Goal: Task Accomplishment & Management: Complete application form

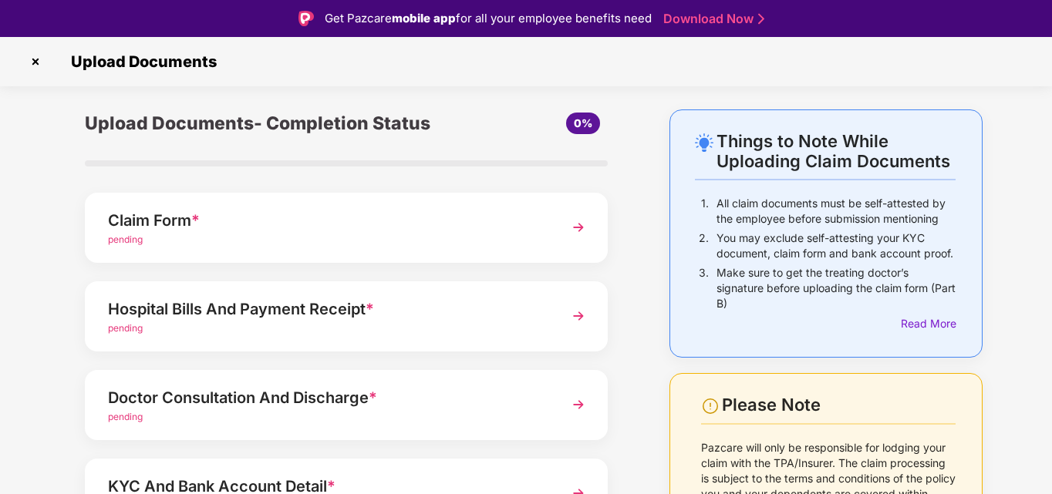
click at [575, 224] on img at bounding box center [579, 228] width 28 height 28
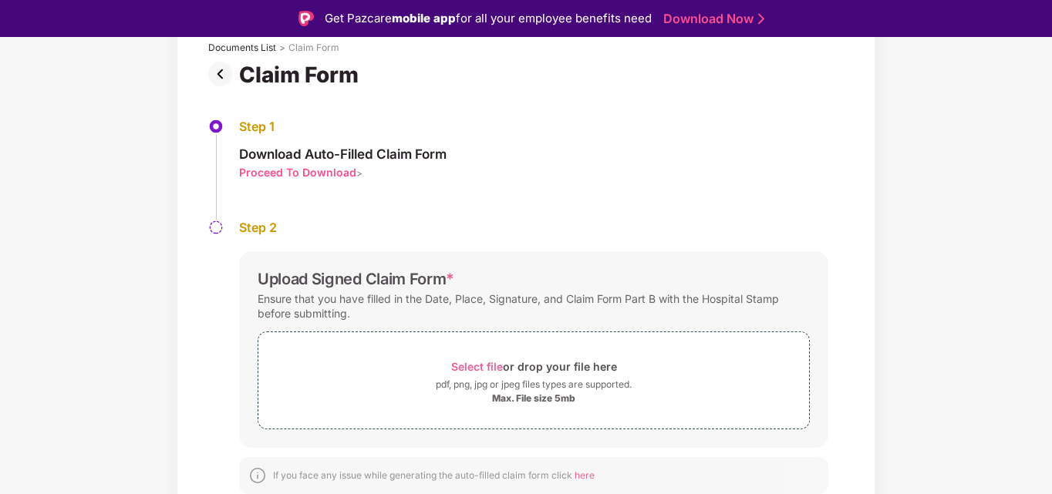
scroll to position [102, 0]
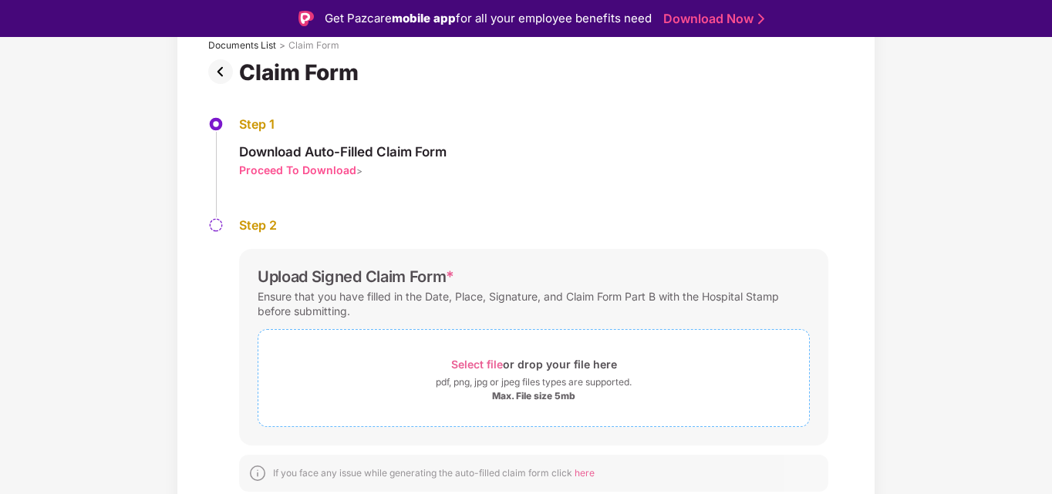
click at [484, 364] on span "Select file" at bounding box center [477, 364] width 52 height 13
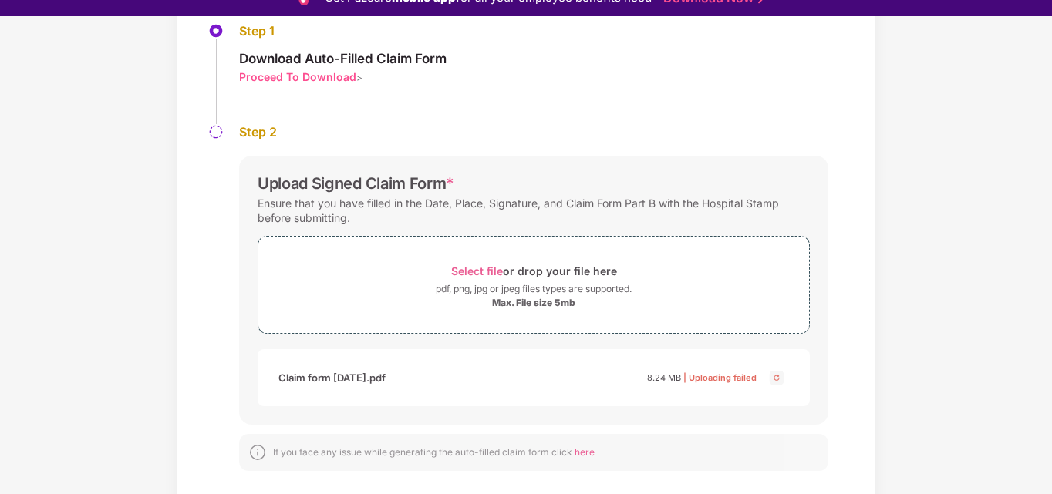
scroll to position [37, 0]
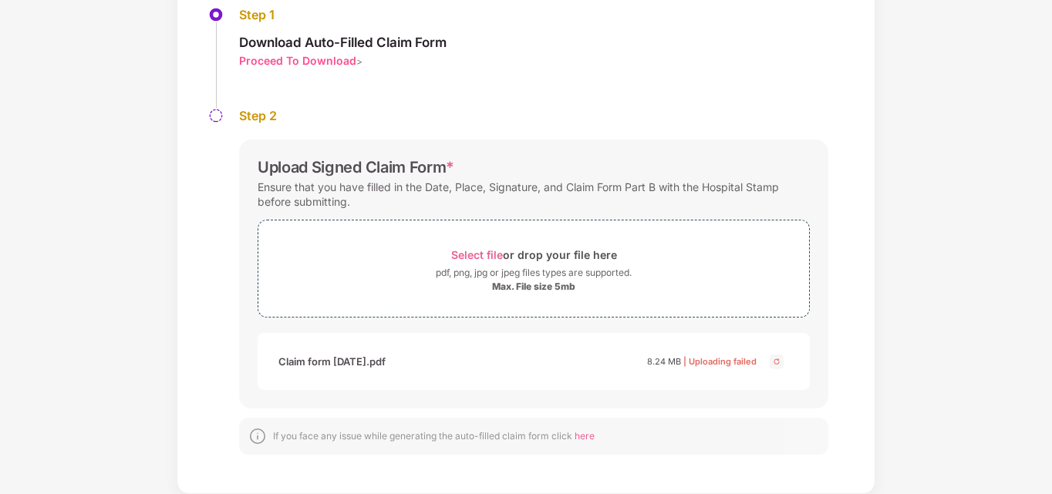
click at [587, 435] on span "here" at bounding box center [585, 436] width 20 height 12
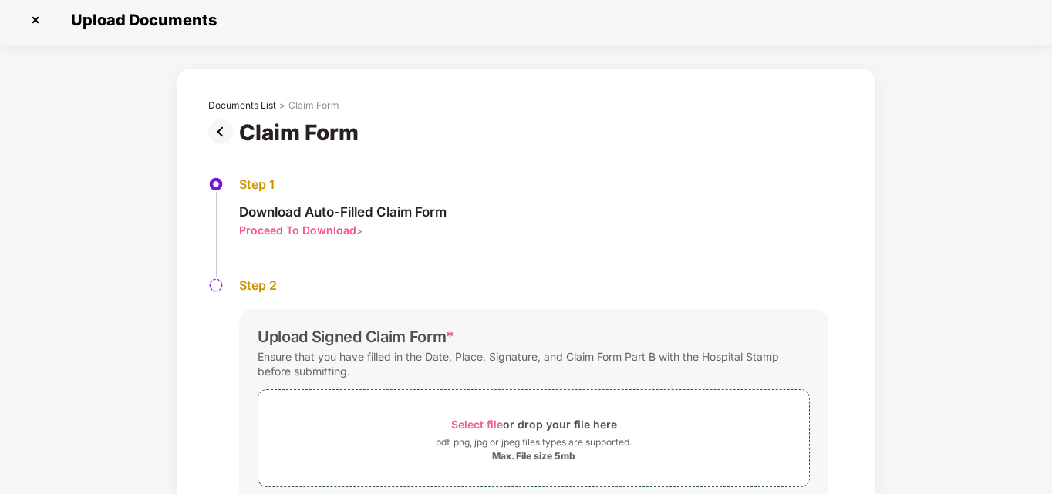
scroll to position [0, 0]
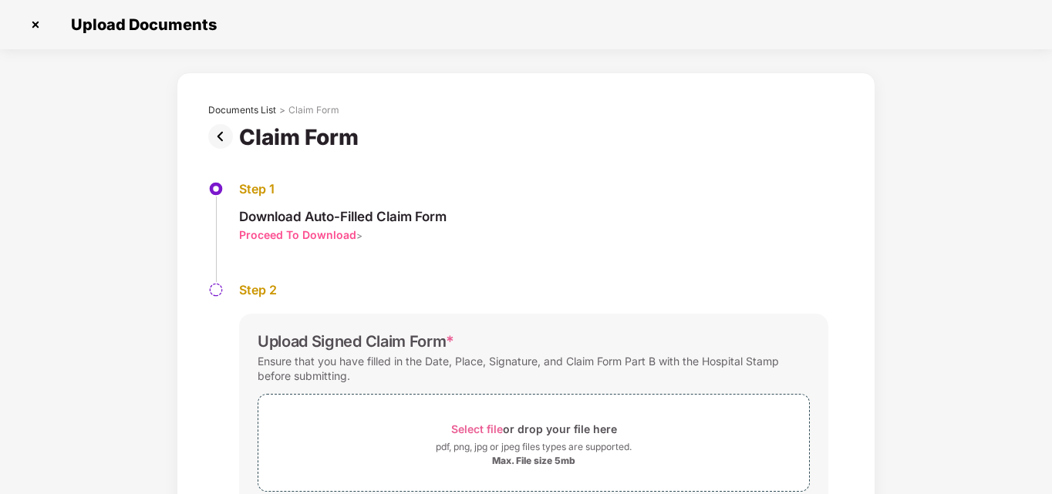
click at [38, 28] on img at bounding box center [35, 24] width 25 height 25
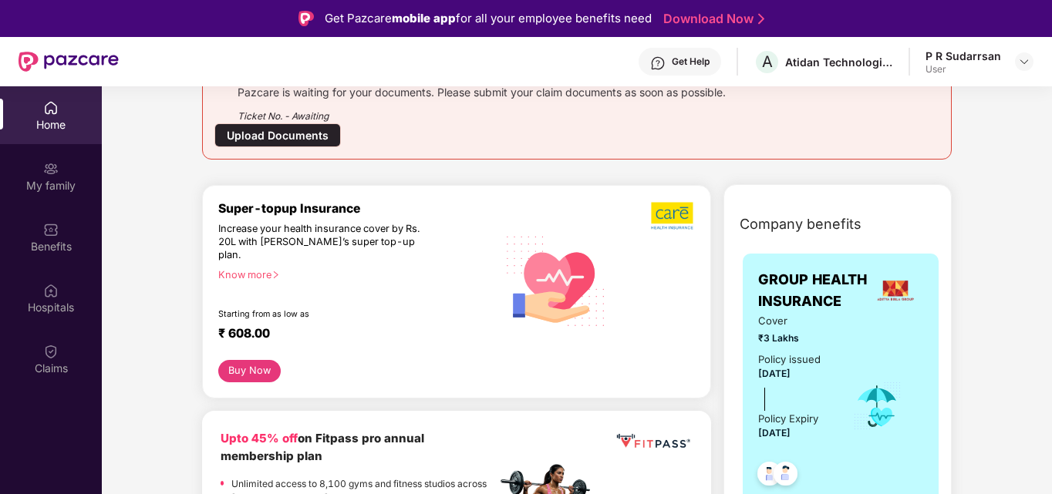
scroll to position [231, 0]
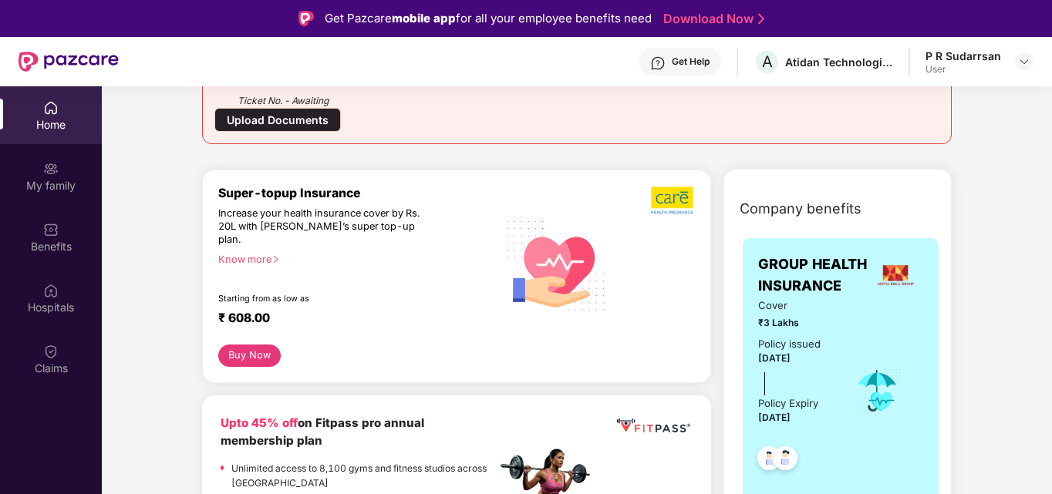
click at [286, 123] on div "Upload Documents" at bounding box center [277, 120] width 126 height 24
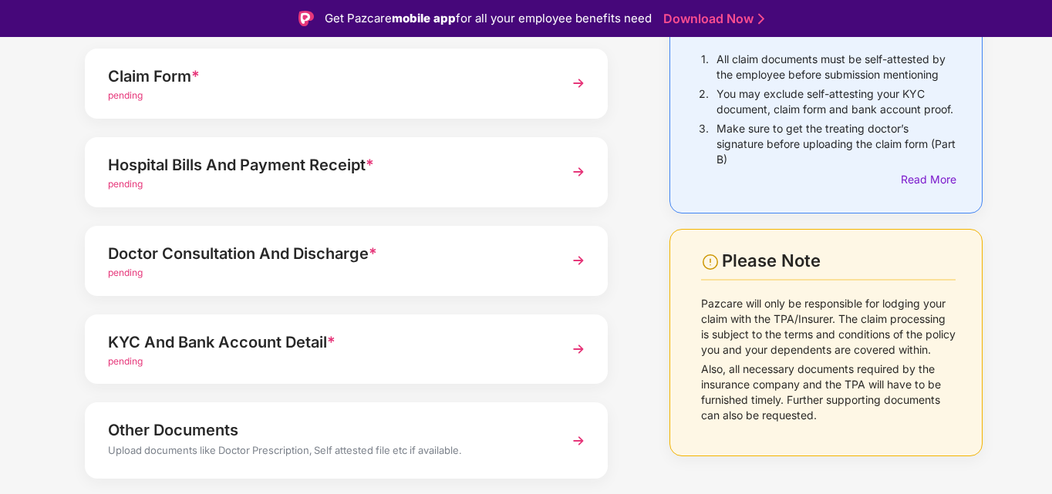
scroll to position [154, 0]
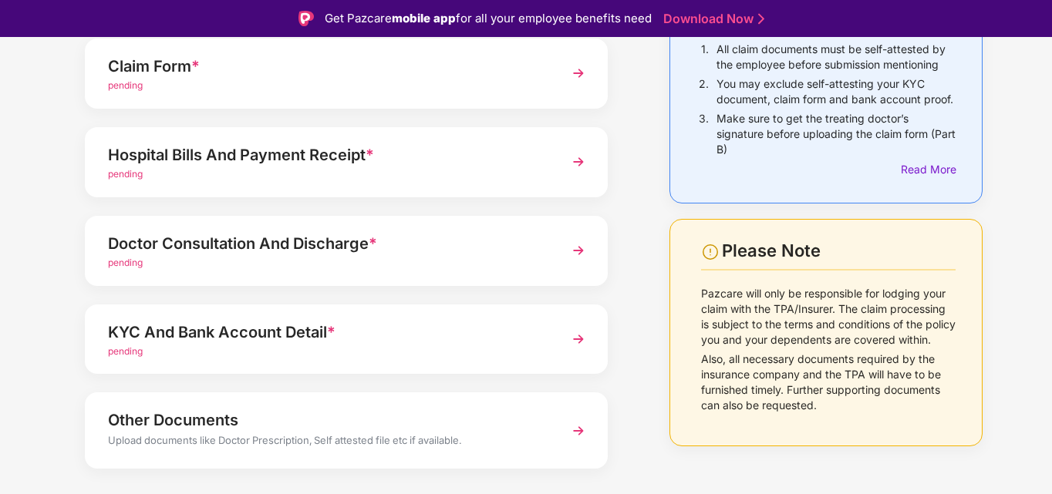
click at [570, 164] on img at bounding box center [579, 162] width 28 height 28
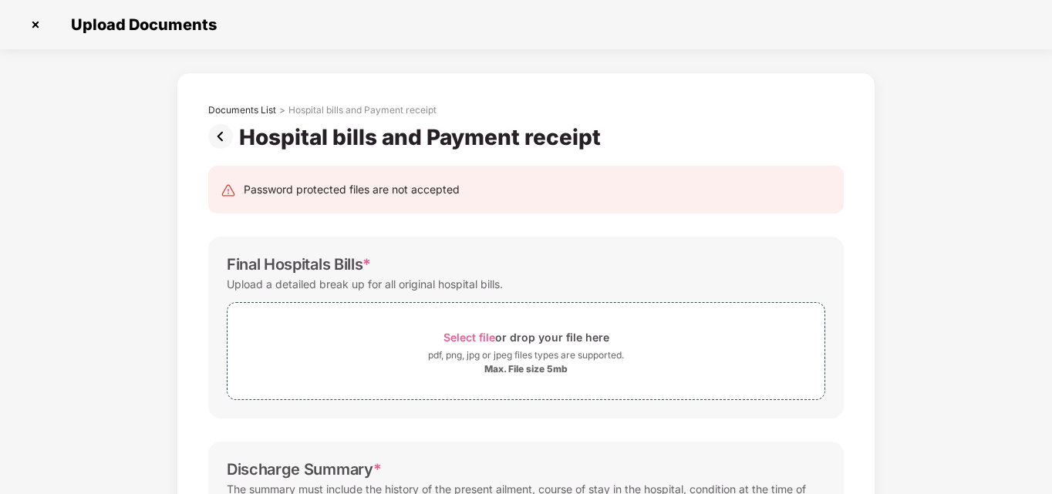
click at [37, 24] on img at bounding box center [35, 24] width 25 height 25
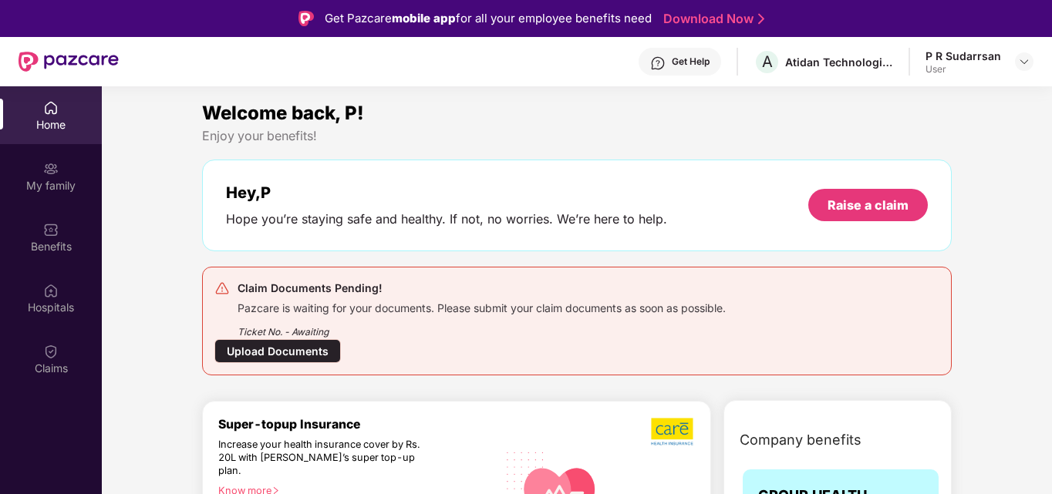
click at [1012, 62] on div "P R Sudarrsan User" at bounding box center [980, 62] width 108 height 27
click at [1023, 62] on img at bounding box center [1024, 62] width 12 height 12
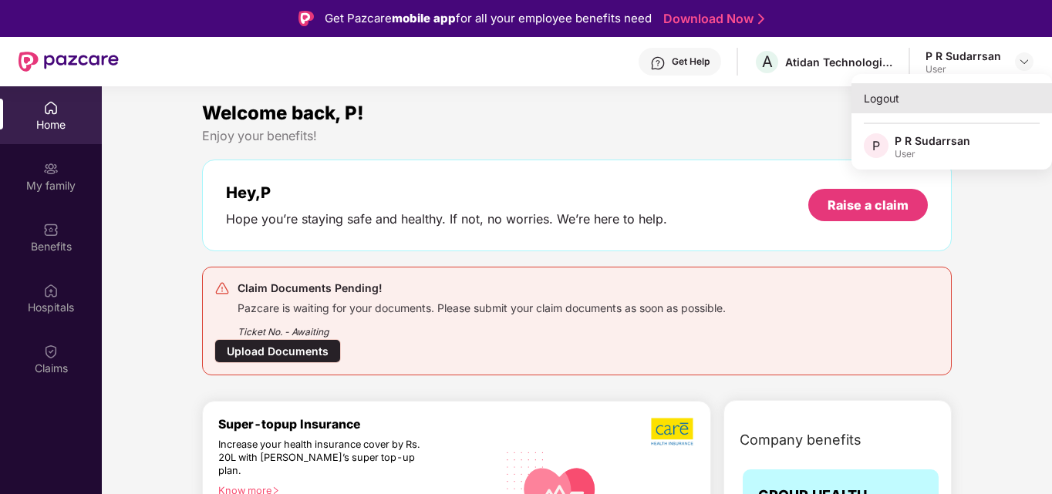
click at [867, 103] on div "Logout" at bounding box center [951, 98] width 201 height 30
